Goal: Information Seeking & Learning: Learn about a topic

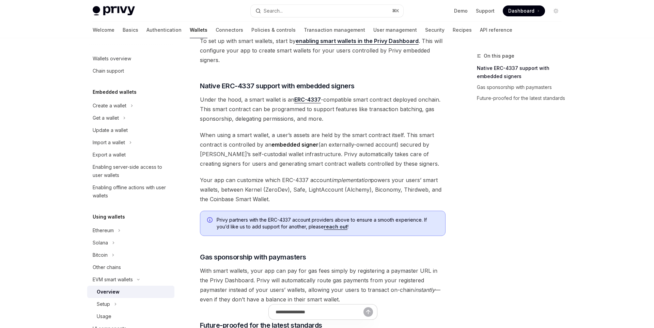
scroll to position [304, 0]
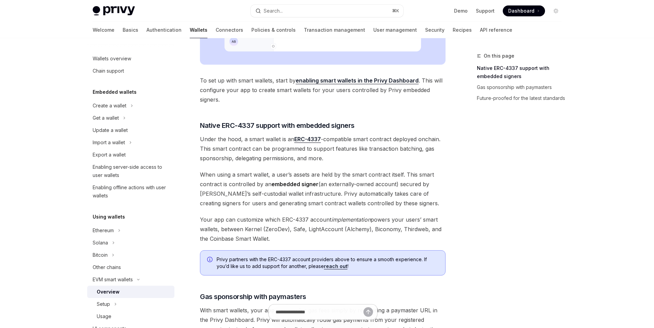
click at [451, 184] on div "On this page Native ERC-4337 support with embedded signers Gas sponsorship with…" at bounding box center [327, 128] width 480 height 787
click at [323, 14] on button "Search... ⌘ K" at bounding box center [327, 11] width 153 height 12
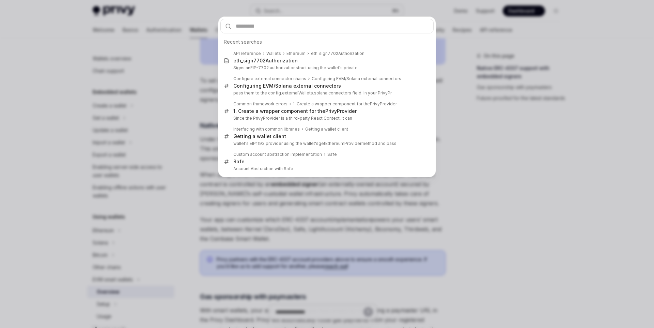
type input "**********"
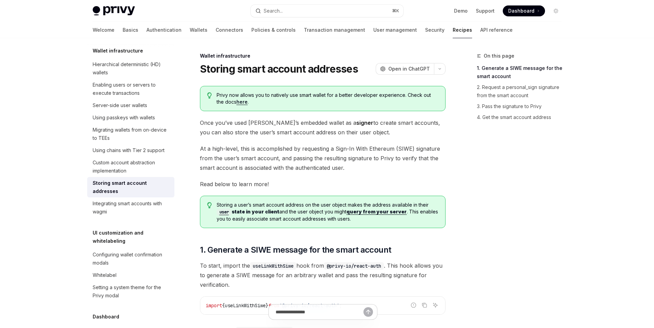
type textarea "*"
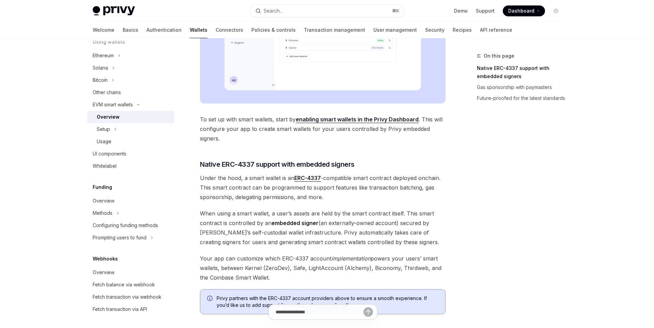
scroll to position [413, 0]
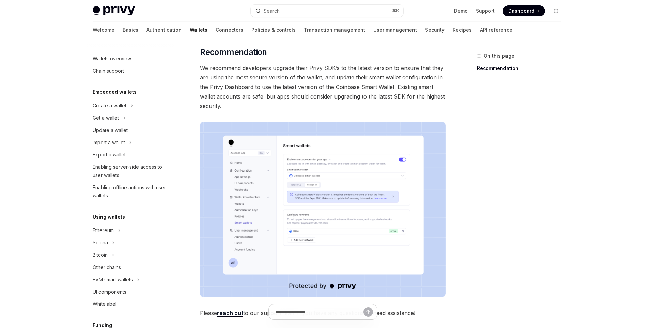
scroll to position [134, 0]
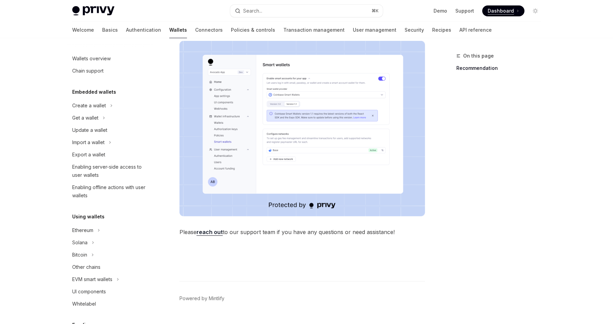
type textarea "*"
